Goal: Information Seeking & Learning: Learn about a topic

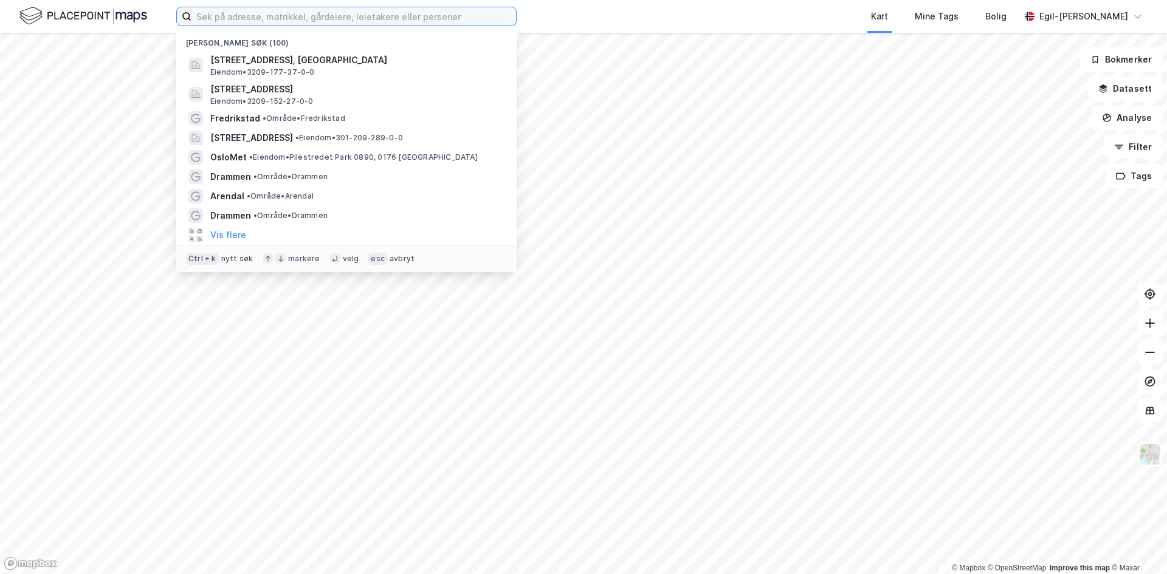
click at [266, 19] on input at bounding box center [353, 16] width 324 height 18
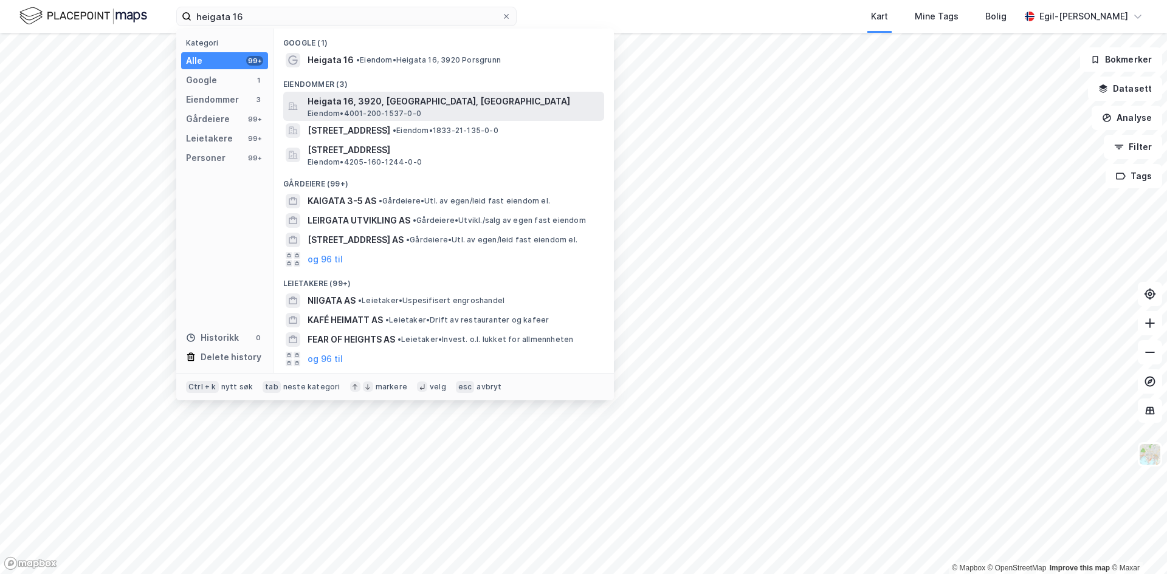
click at [343, 107] on span "Heigata 16, 3920, [GEOGRAPHIC_DATA], [GEOGRAPHIC_DATA]" at bounding box center [453, 101] width 292 height 15
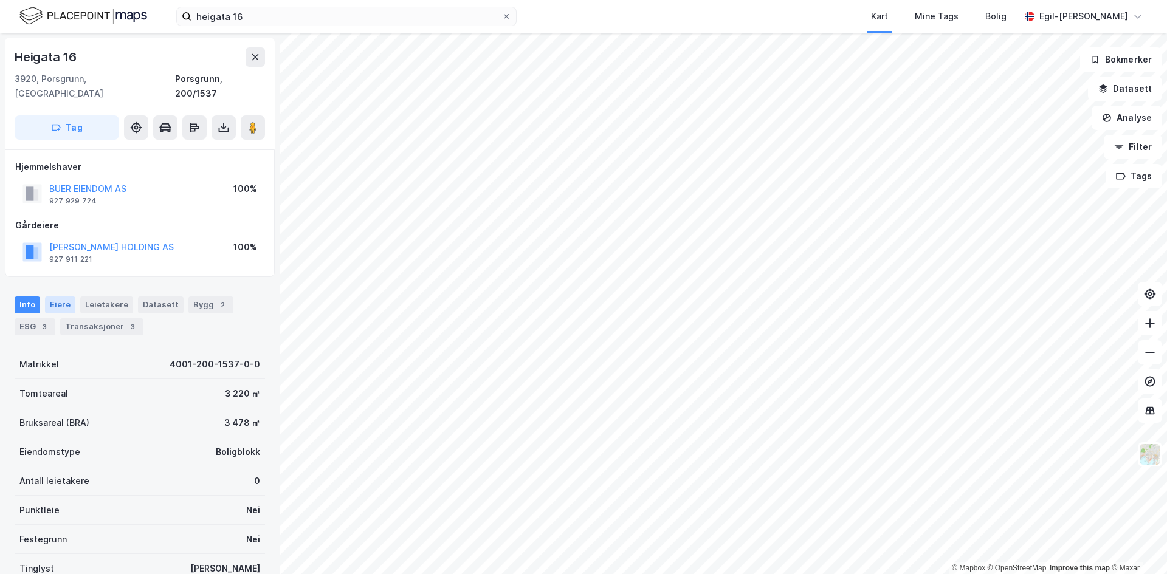
click at [57, 297] on div "Eiere" at bounding box center [60, 305] width 30 height 17
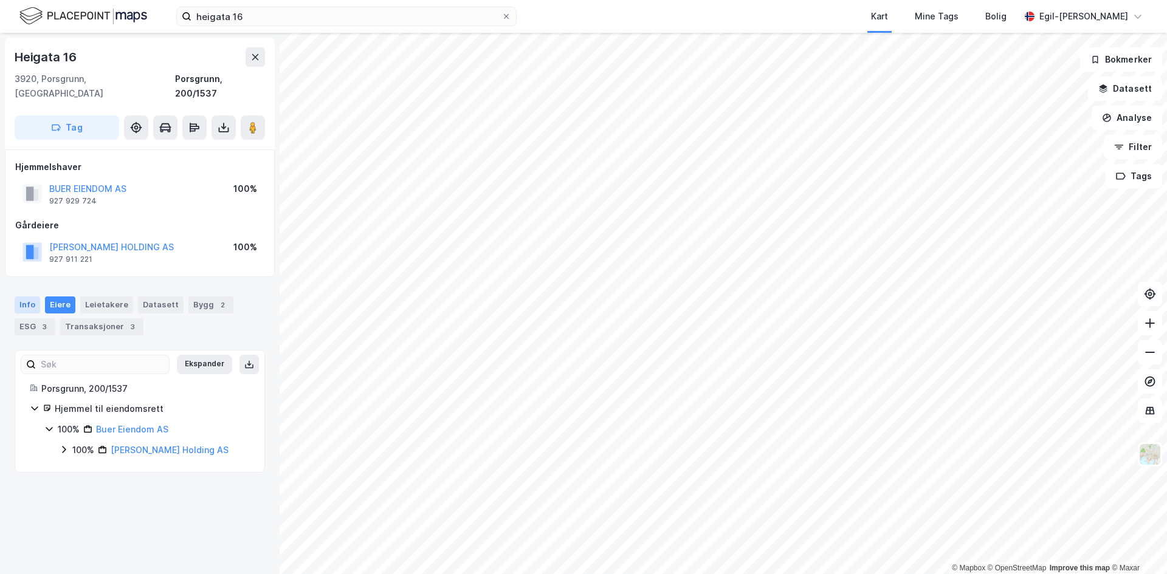
click at [25, 297] on div "Info" at bounding box center [28, 305] width 26 height 17
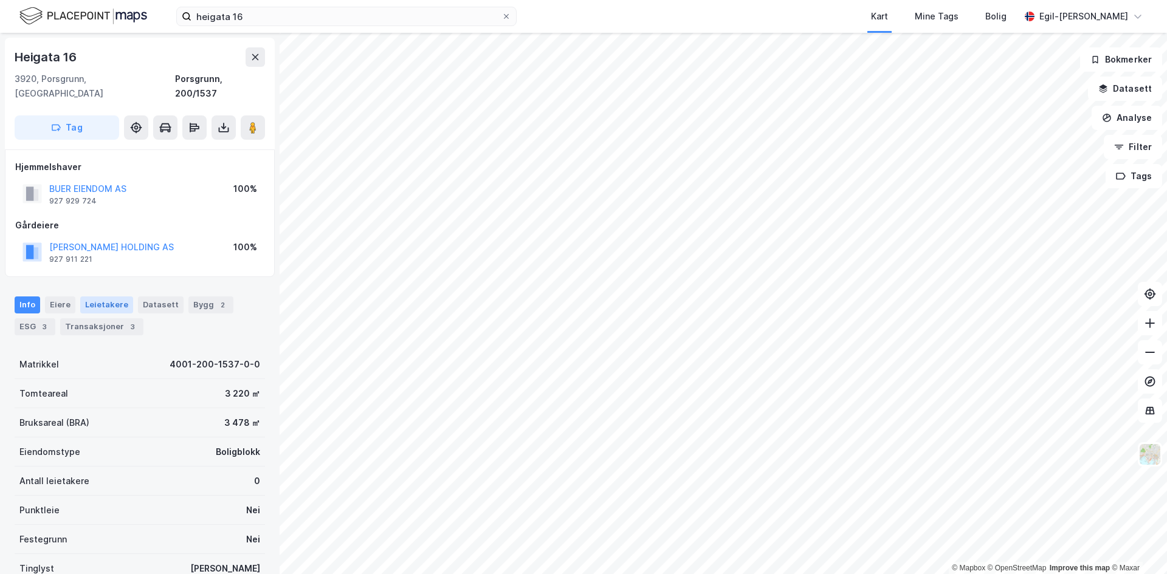
click at [101, 297] on div "Leietakere" at bounding box center [106, 305] width 53 height 17
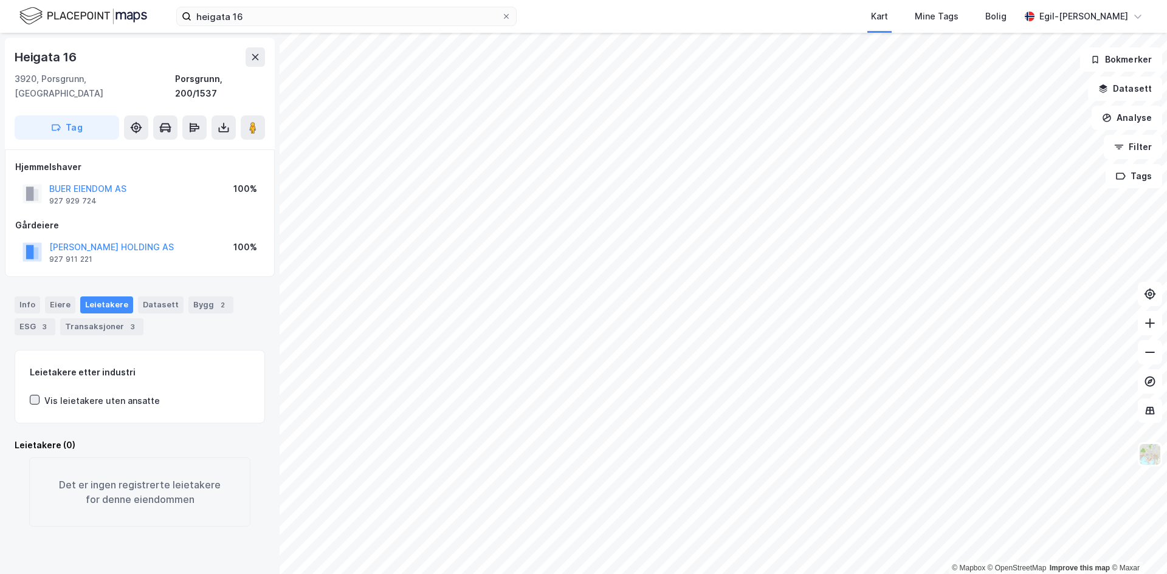
click at [35, 396] on icon at bounding box center [34, 400] width 9 height 9
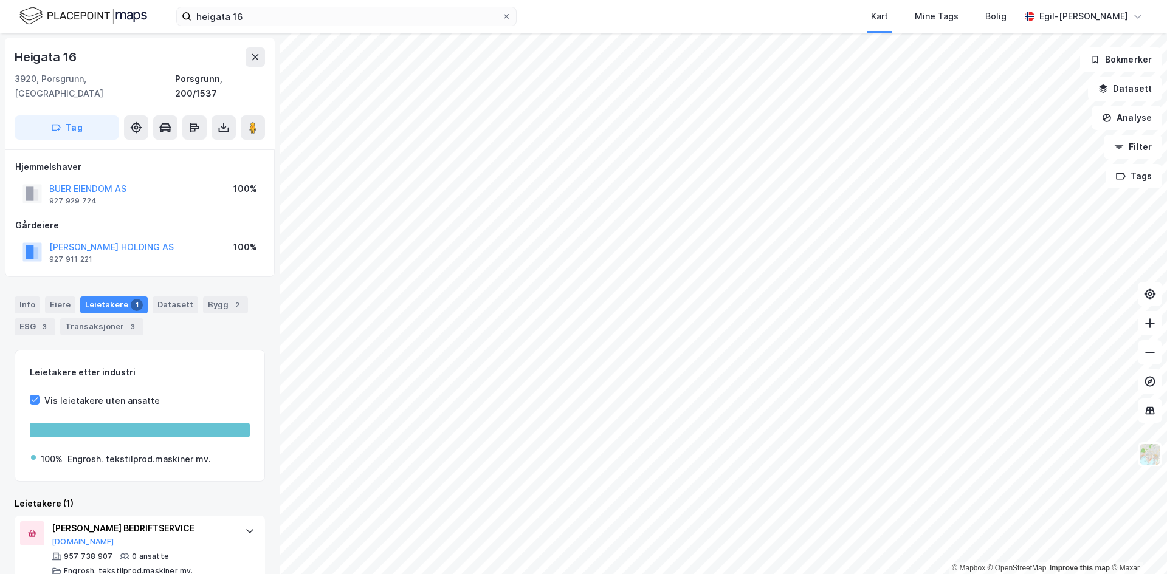
scroll to position [7, 0]
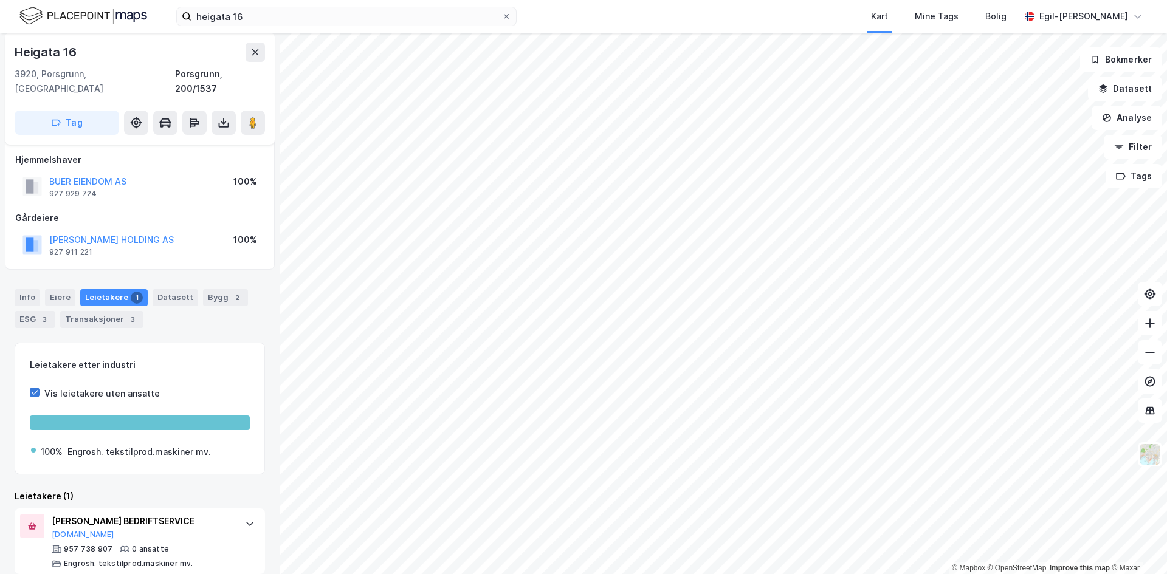
click at [36, 391] on icon at bounding box center [35, 393] width 7 height 4
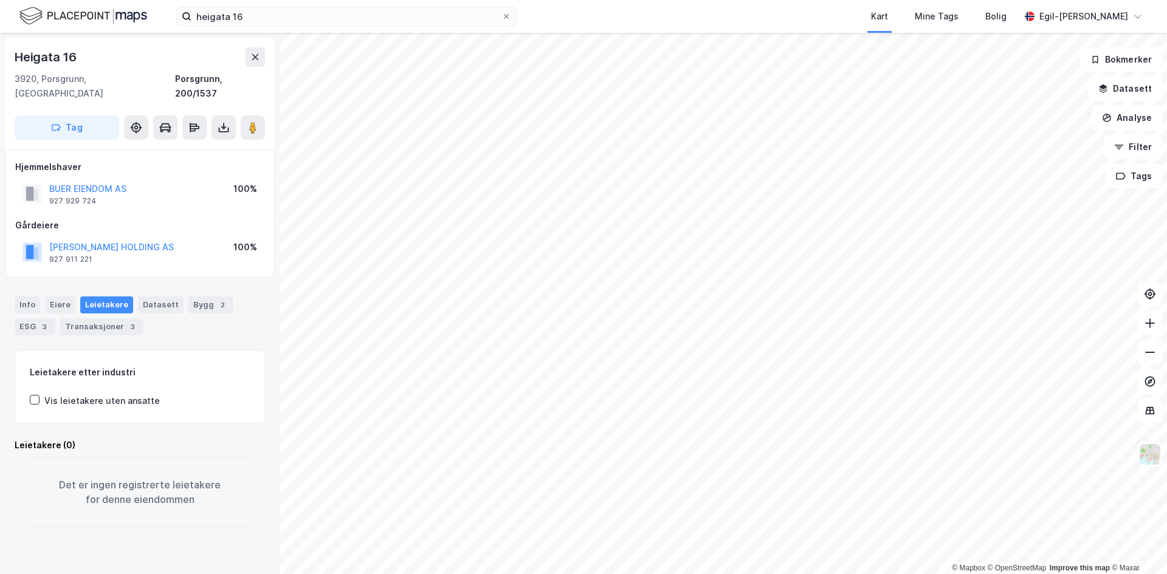
scroll to position [0, 0]
click at [60, 297] on div "Eiere" at bounding box center [60, 305] width 30 height 17
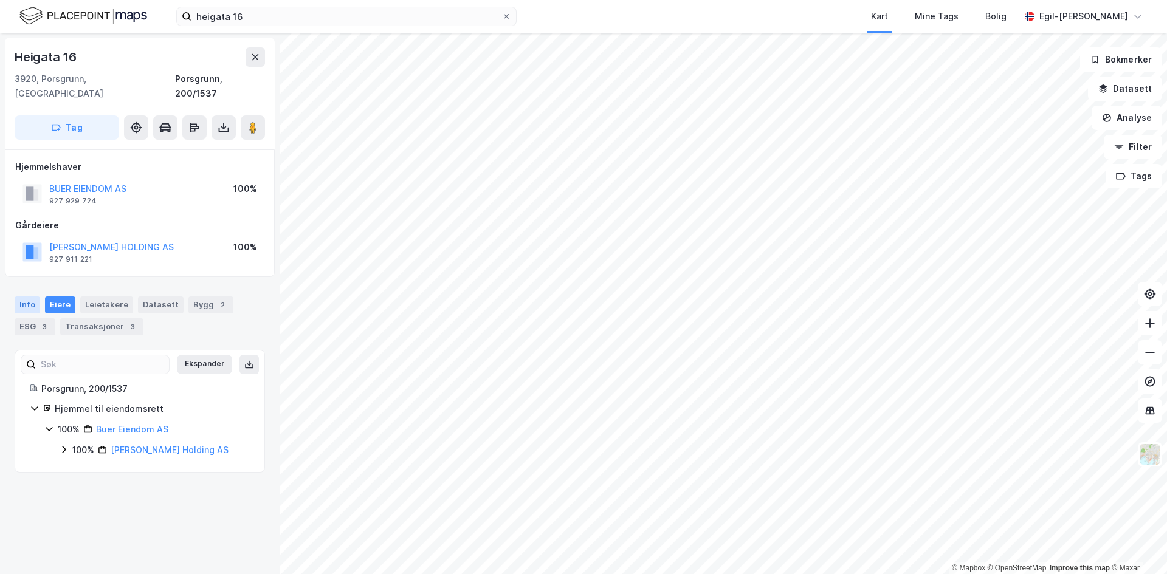
click at [25, 297] on div "Info" at bounding box center [28, 305] width 26 height 17
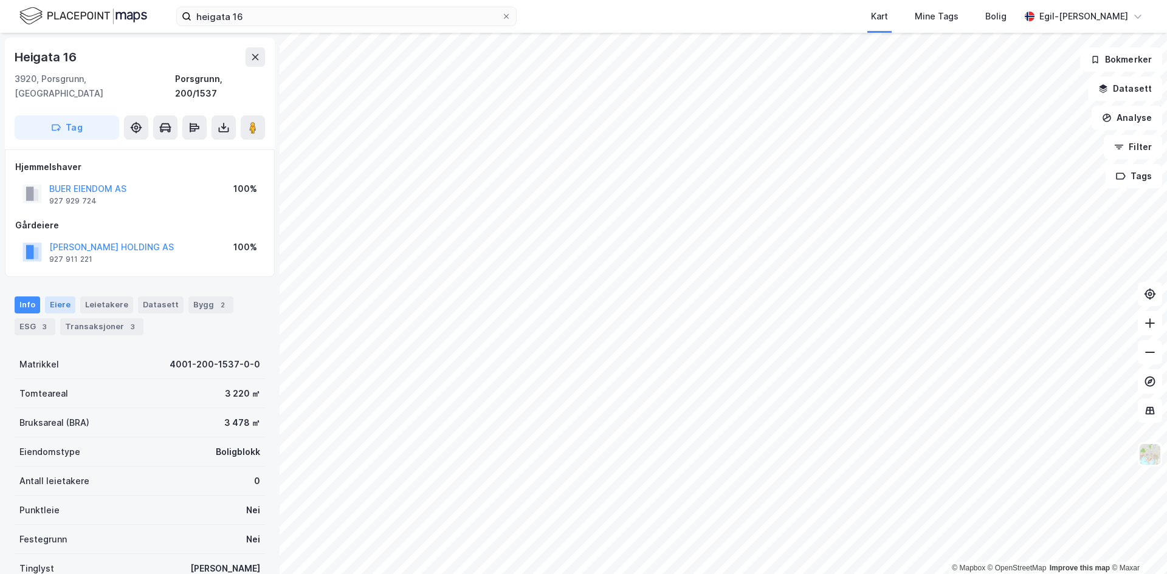
click at [57, 297] on div "Eiere" at bounding box center [60, 305] width 30 height 17
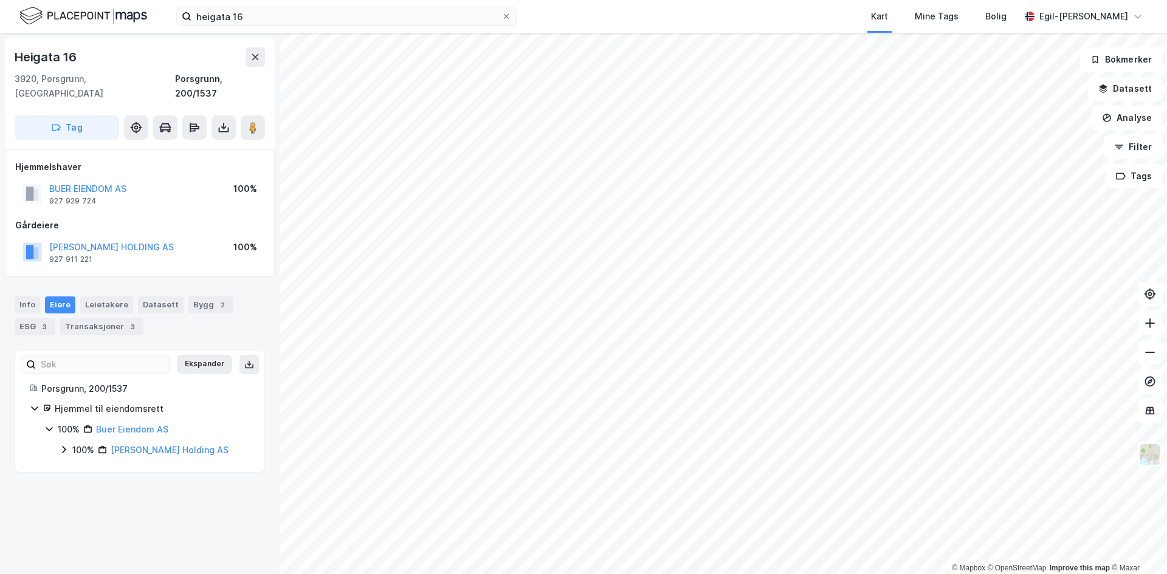
click at [66, 445] on icon at bounding box center [64, 450] width 10 height 10
click at [47, 424] on icon at bounding box center [49, 429] width 10 height 10
click at [52, 424] on icon at bounding box center [49, 429] width 10 height 10
click at [27, 297] on div "Info" at bounding box center [28, 305] width 26 height 17
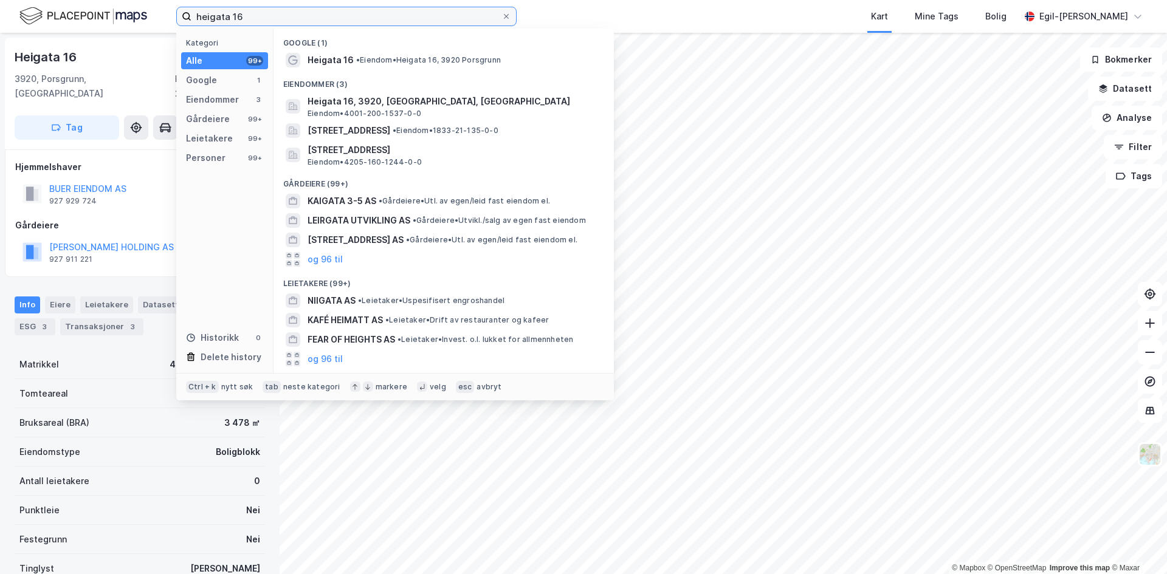
drag, startPoint x: 313, startPoint y: 10, endPoint x: 107, endPoint y: 15, distance: 206.0
click at [107, 15] on div "heigata 16 Kategori Alle 99+ Google 1 Eiendommer 3 Gårdeiere 99+ Leietakere 99+…" at bounding box center [583, 16] width 1167 height 33
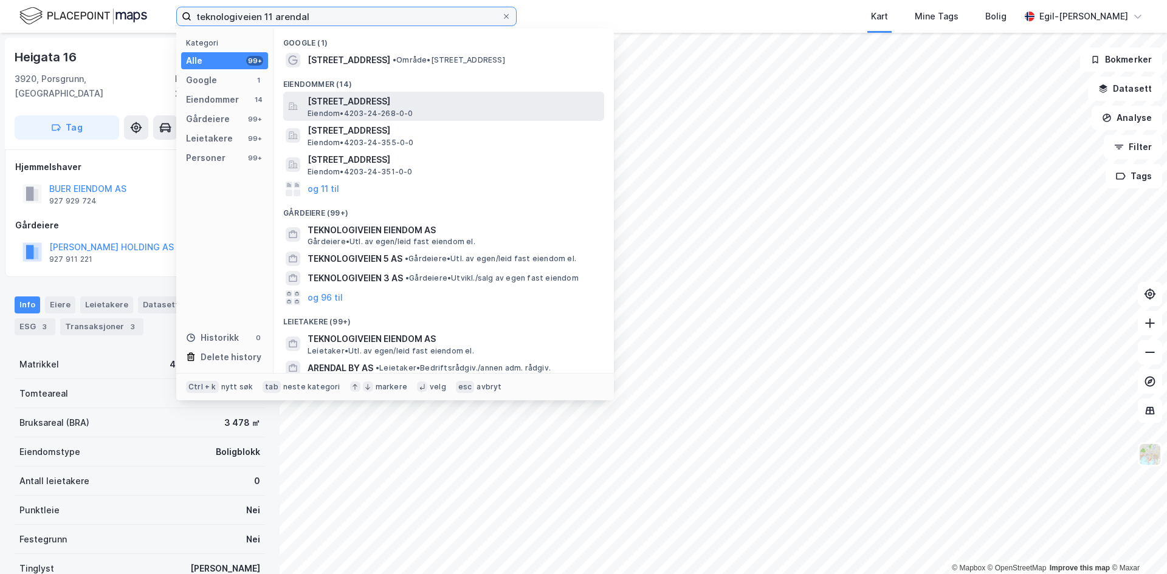
type input "teknologiveien 11 arendal"
click at [355, 98] on span "[STREET_ADDRESS]" at bounding box center [453, 101] width 292 height 15
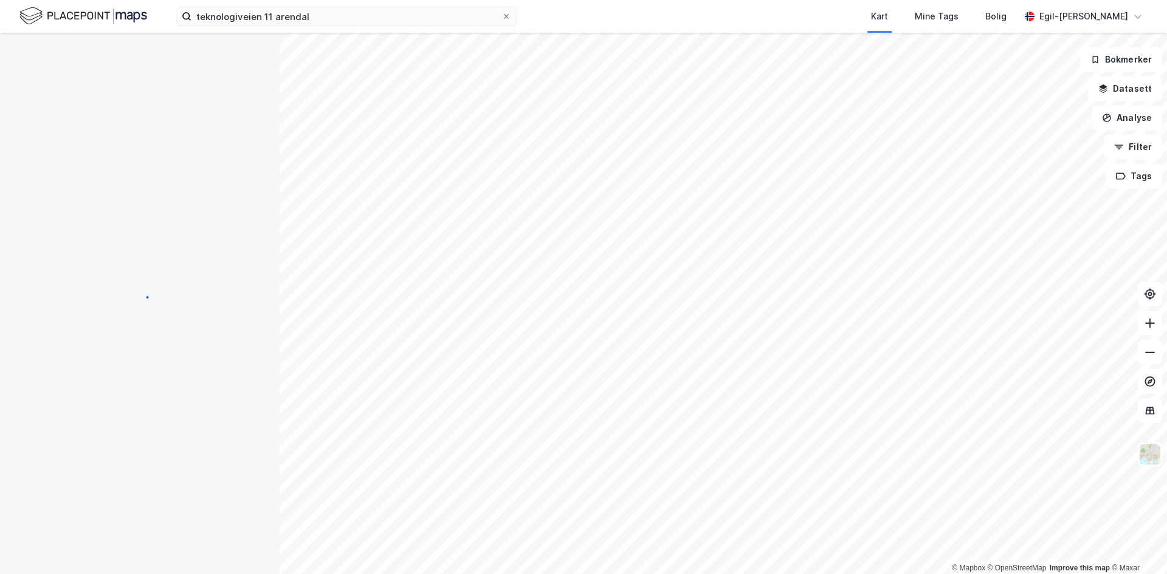
scroll to position [7, 0]
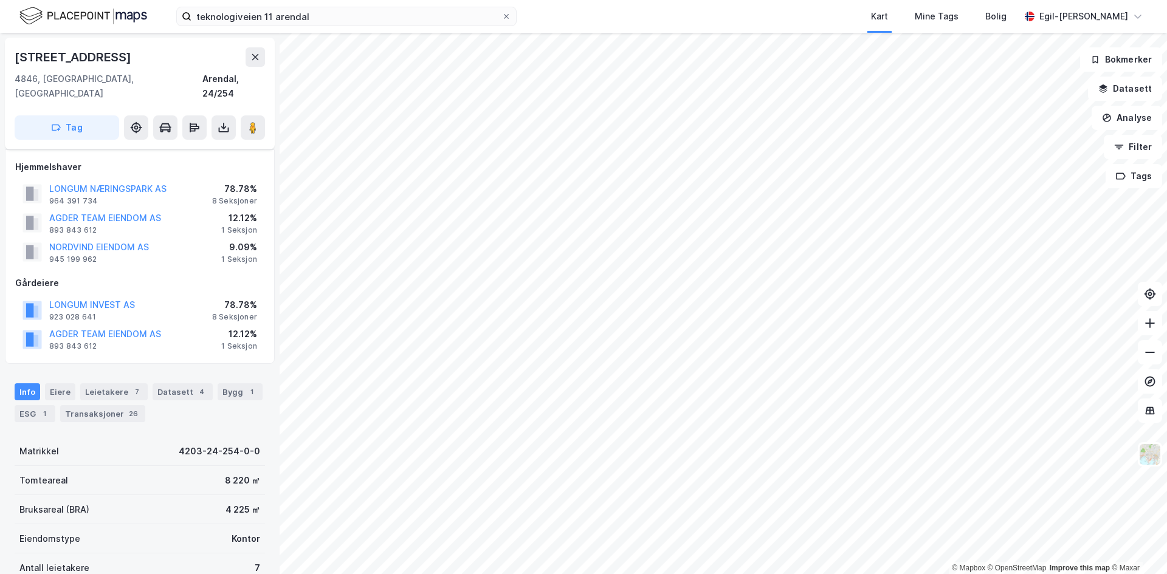
scroll to position [7, 0]
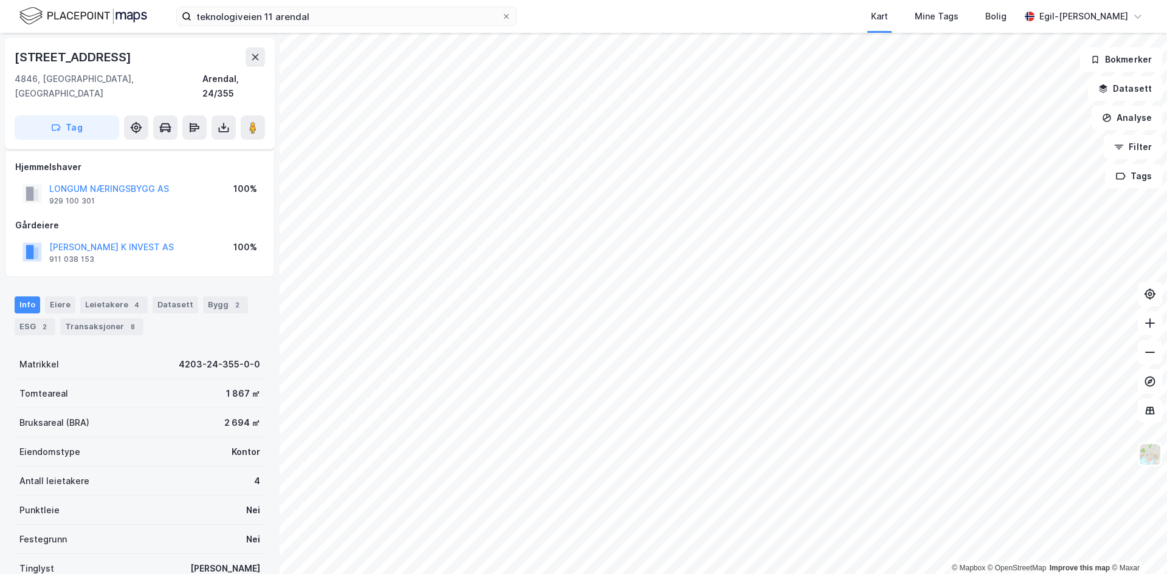
scroll to position [7, 0]
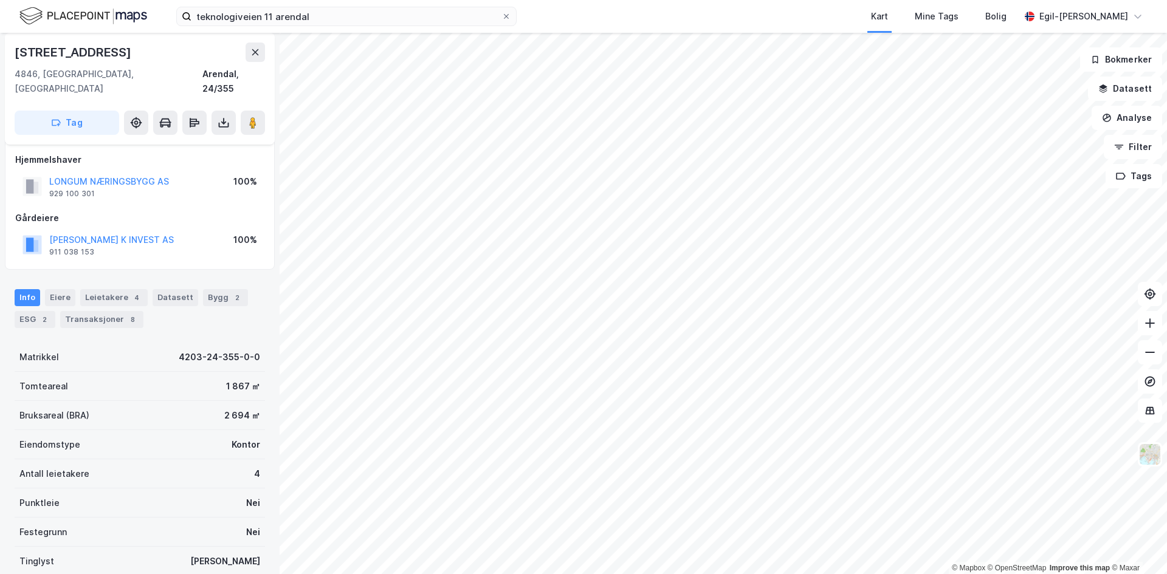
scroll to position [7, 0]
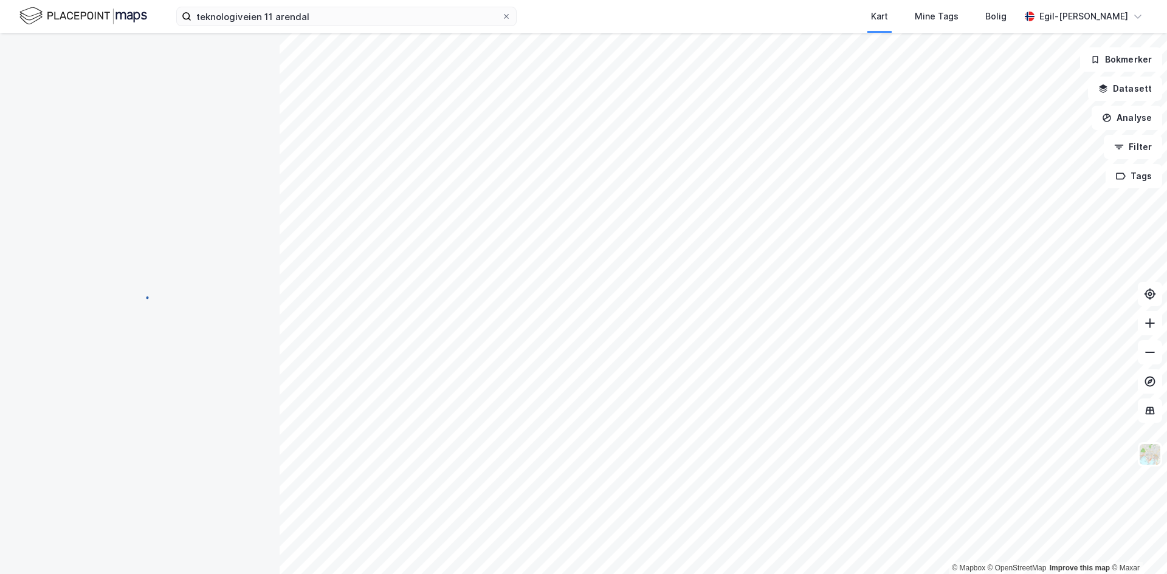
scroll to position [7, 0]
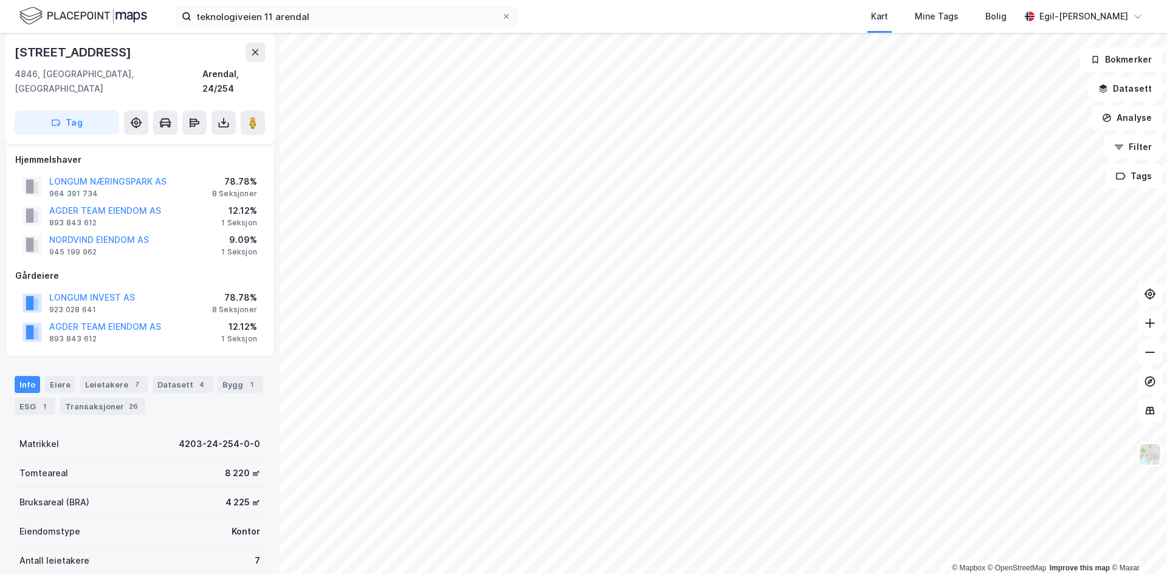
scroll to position [7, 0]
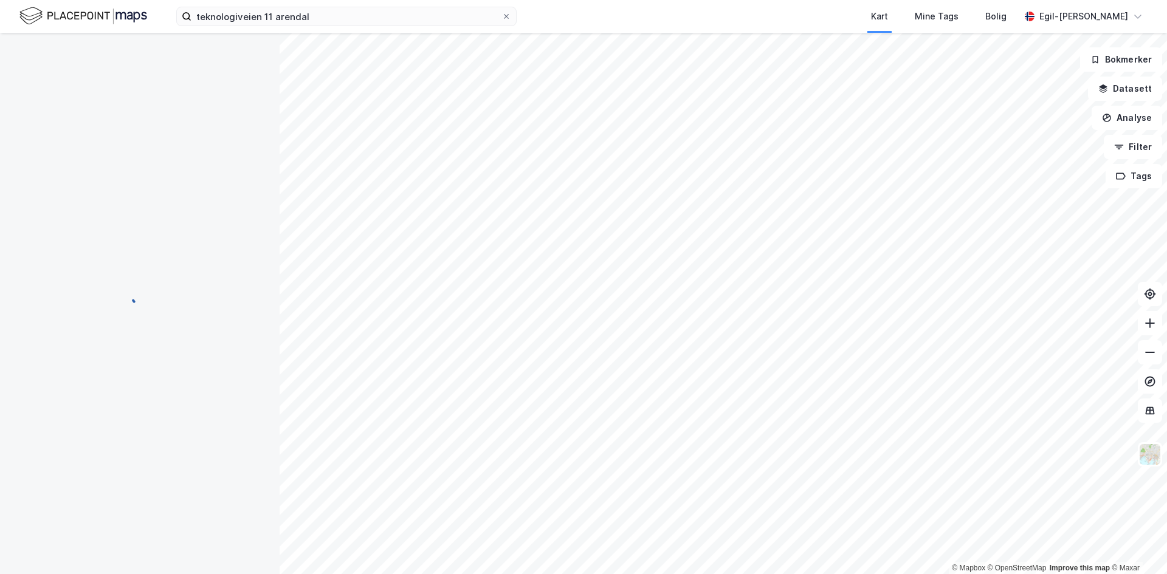
scroll to position [7, 0]
